Goal: Check status

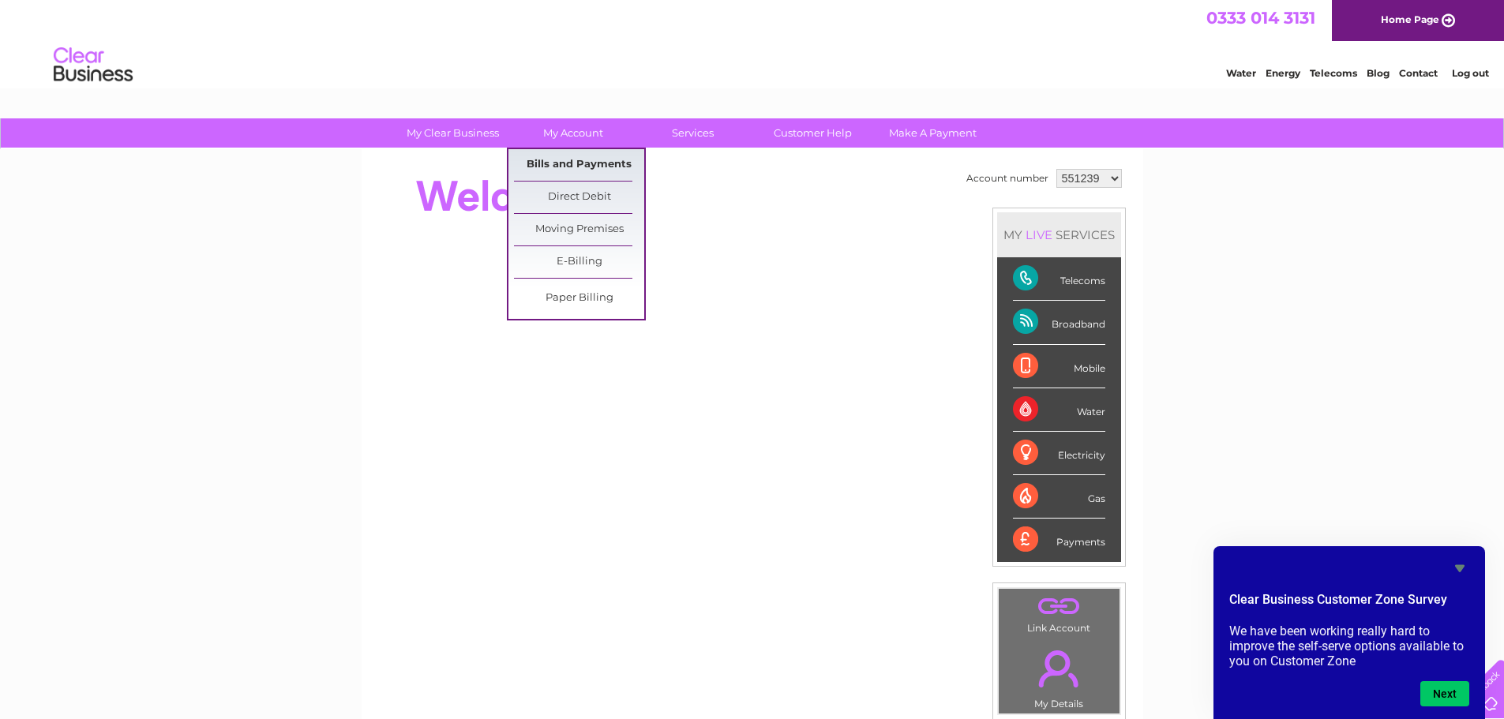
click at [569, 161] on link "Bills and Payments" at bounding box center [579, 165] width 130 height 32
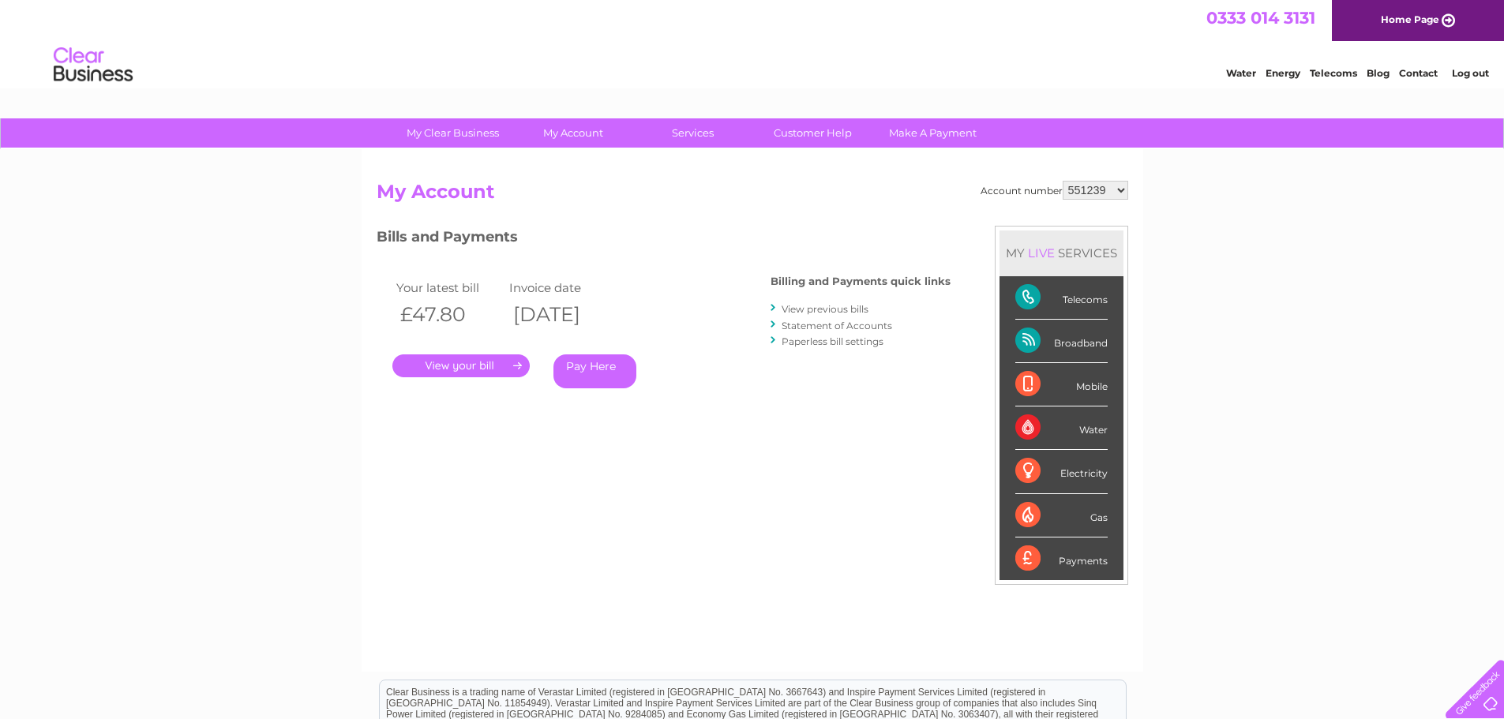
click at [484, 369] on link "." at bounding box center [460, 366] width 137 height 23
